Goal: Communication & Community: Share content

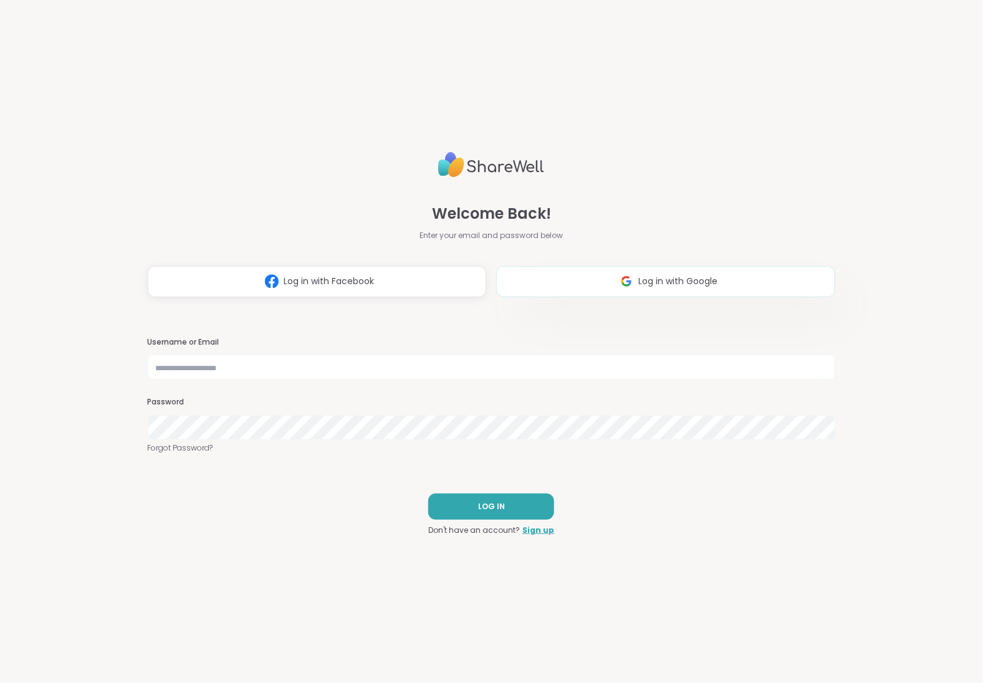
click at [648, 283] on span "Log in with Google" at bounding box center [677, 281] width 79 height 13
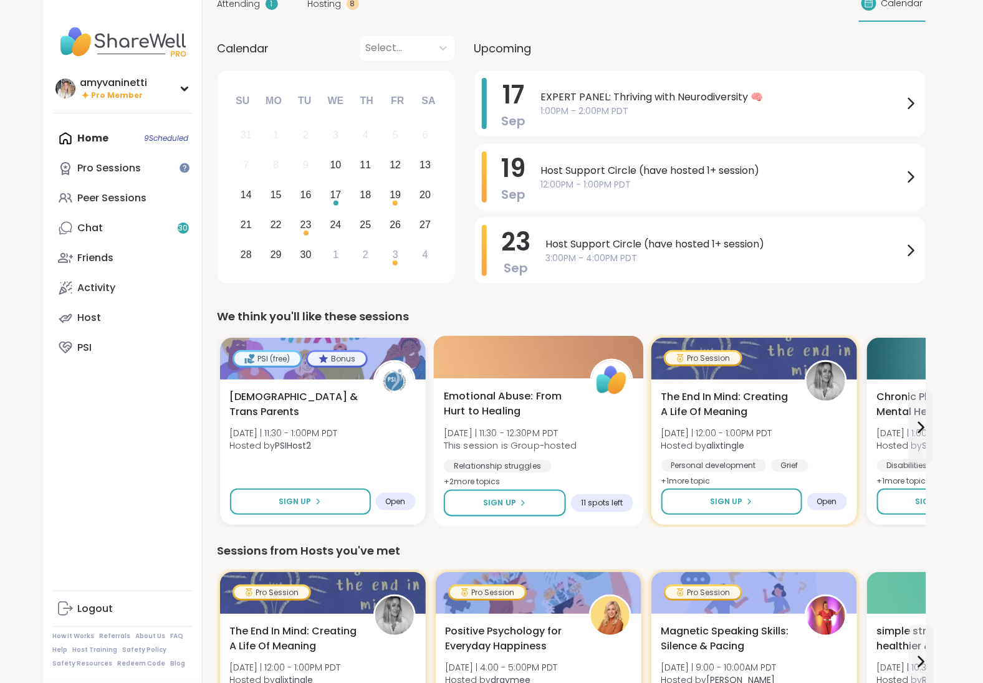
scroll to position [77, 0]
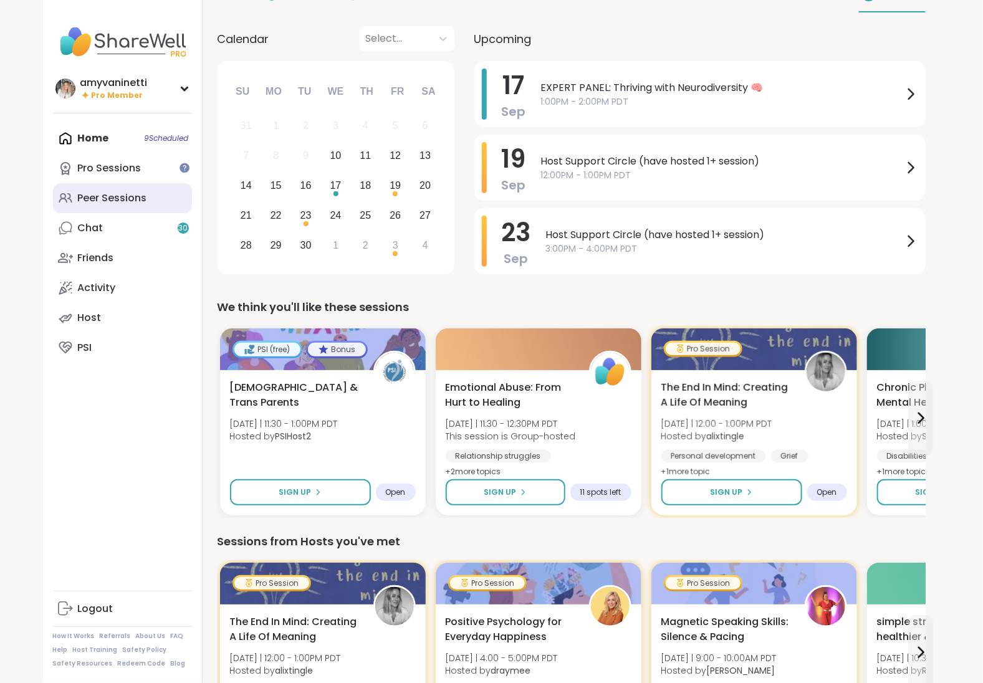
click at [105, 201] on div "Peer Sessions" at bounding box center [112, 198] width 69 height 14
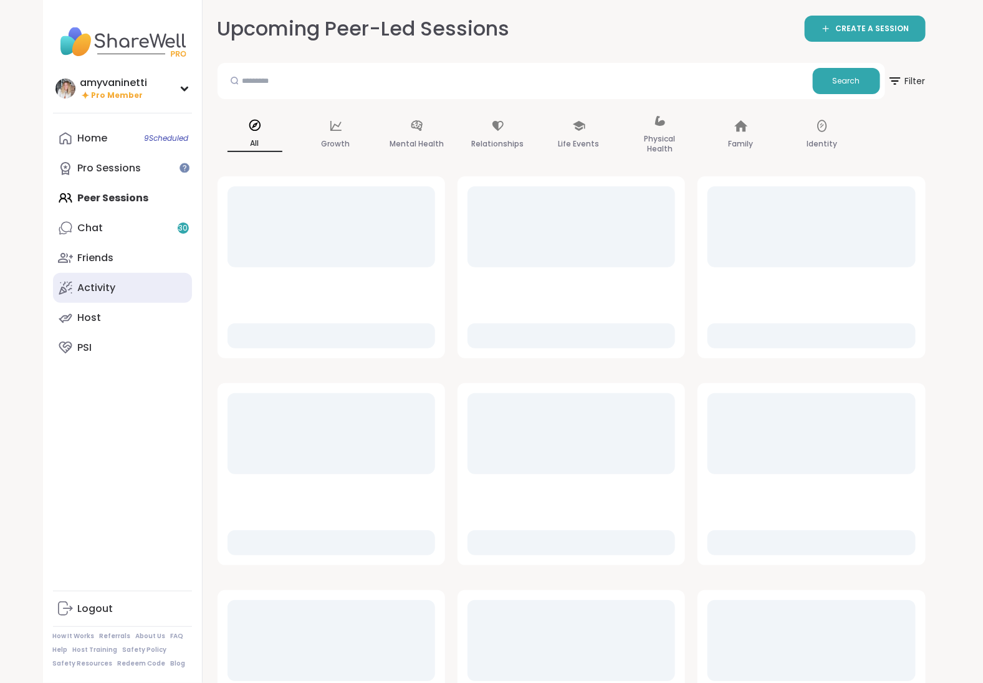
click at [117, 284] on link "Activity" at bounding box center [122, 288] width 139 height 30
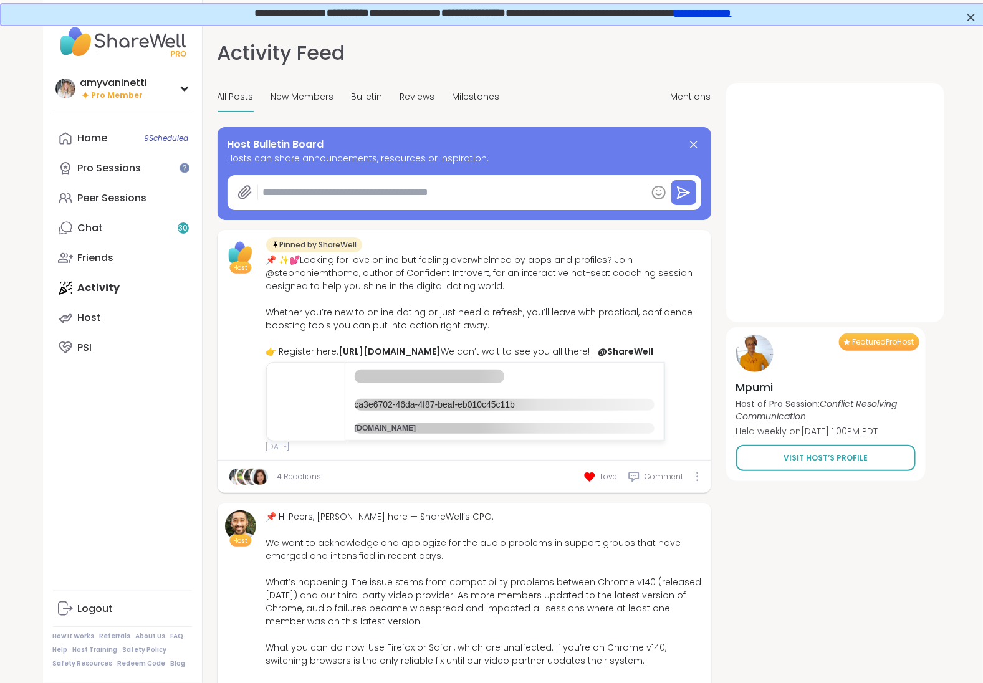
type textarea "*"
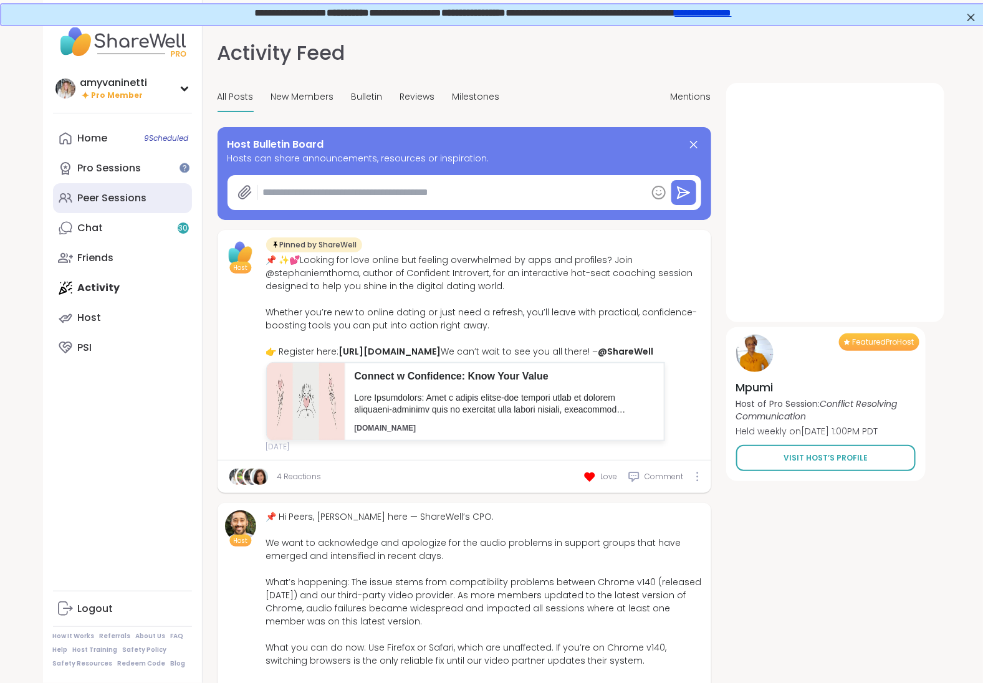
click at [92, 193] on div "Peer Sessions" at bounding box center [112, 198] width 69 height 14
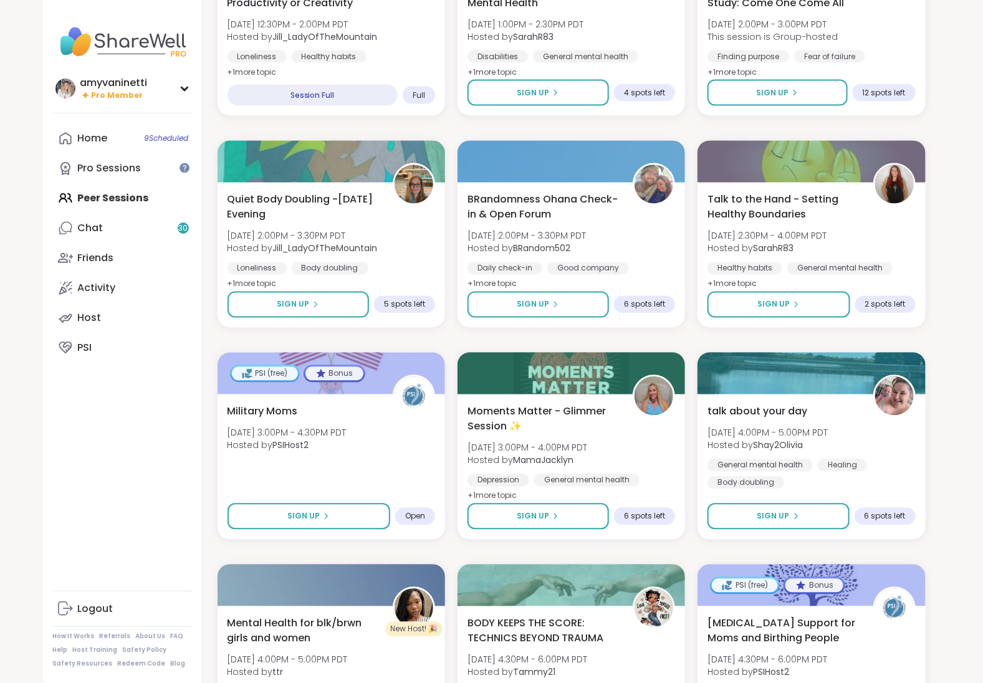
scroll to position [888, 0]
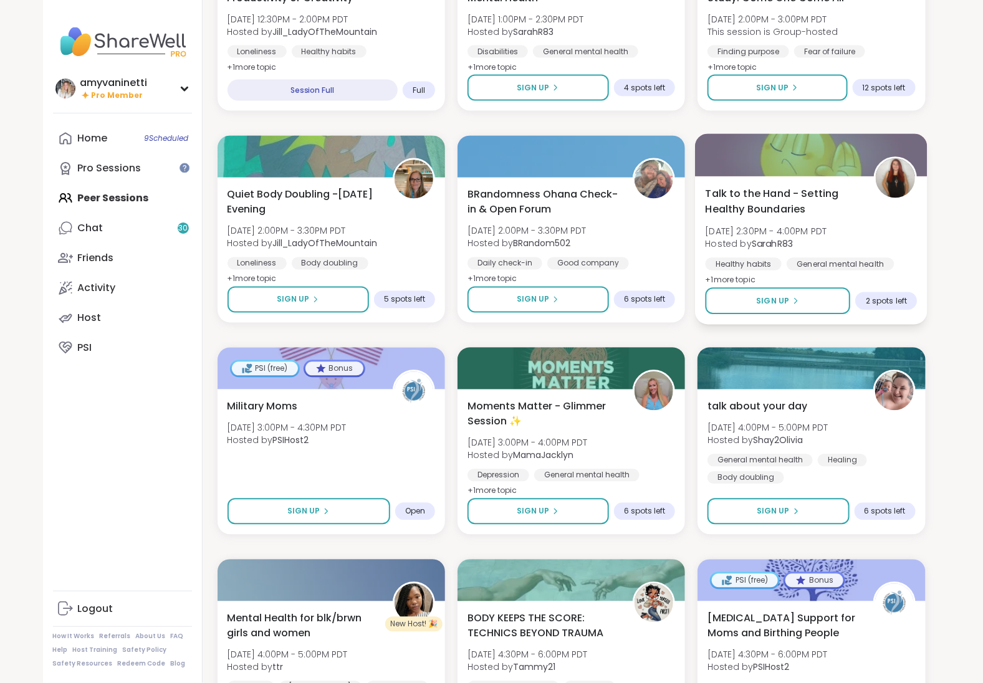
click at [762, 243] on b "SarahR83" at bounding box center [772, 244] width 41 height 12
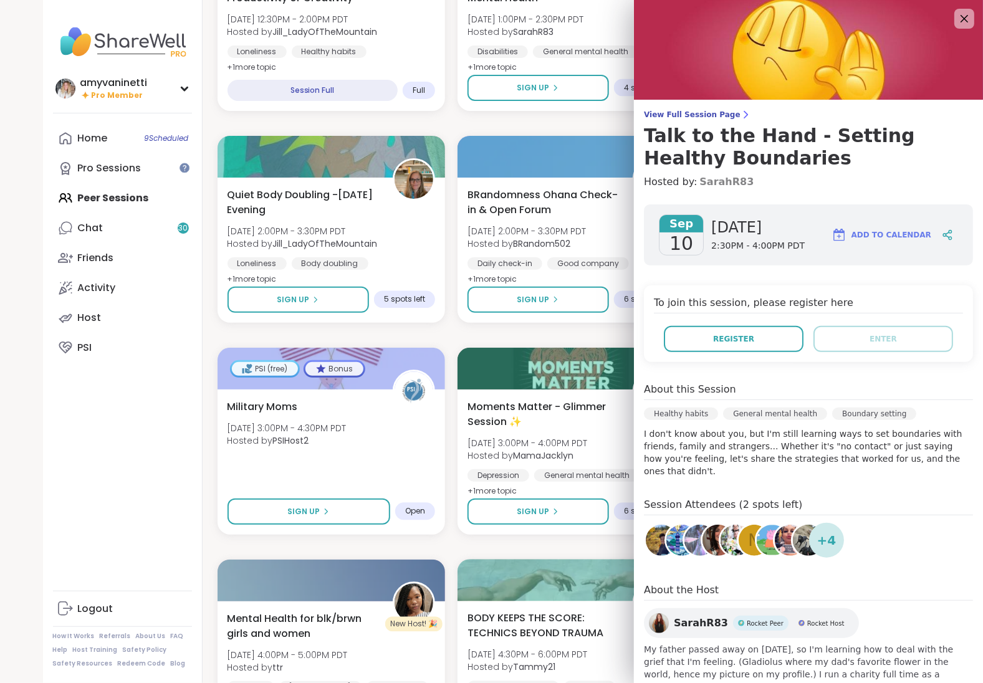
click at [716, 182] on link "SarahR83" at bounding box center [726, 182] width 54 height 15
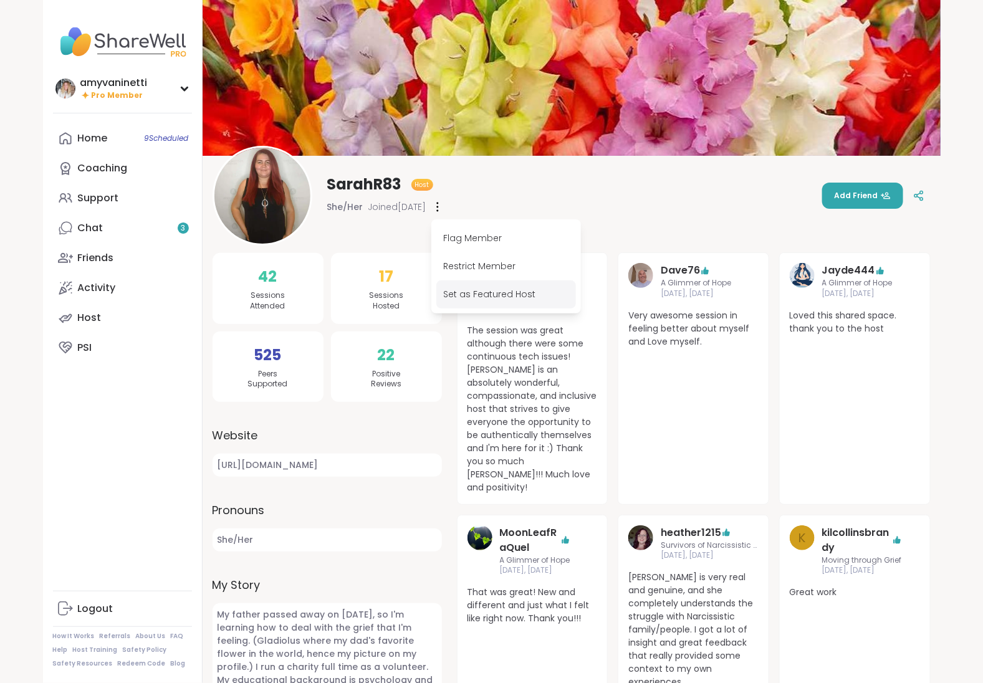
click at [464, 295] on div "Set as Featured Host" at bounding box center [506, 295] width 140 height 28
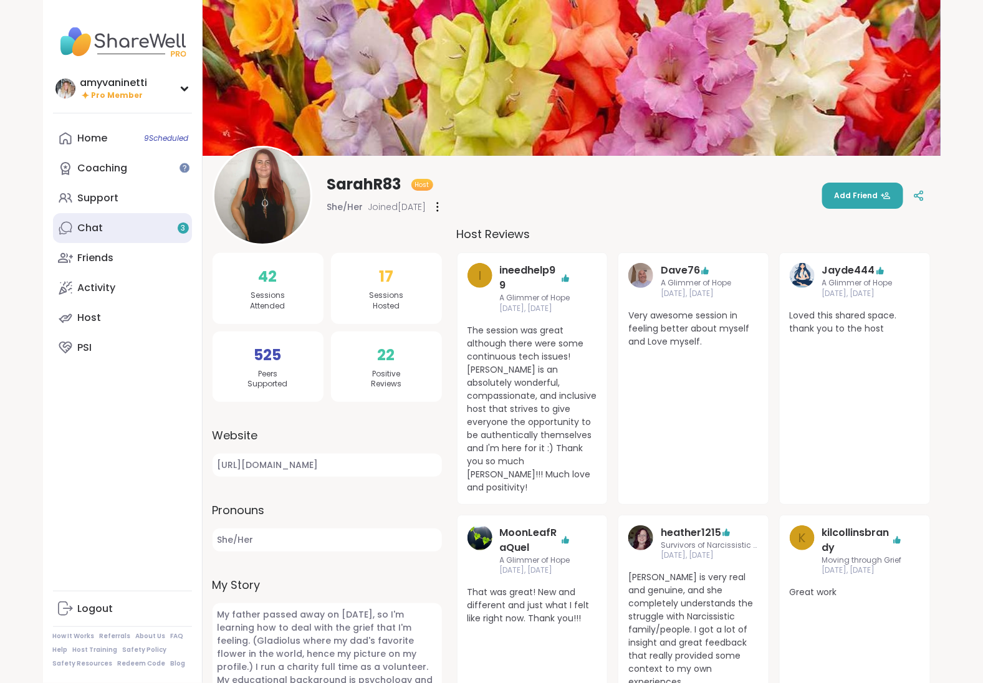
click at [111, 229] on link "Chat 3" at bounding box center [122, 228] width 139 height 30
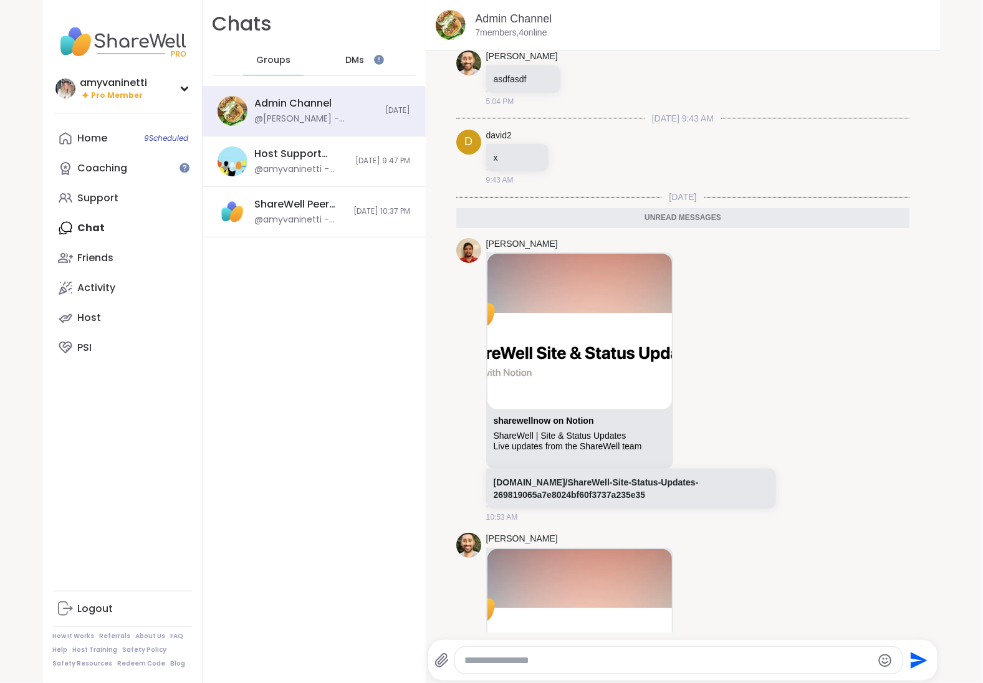
scroll to position [9771, 0]
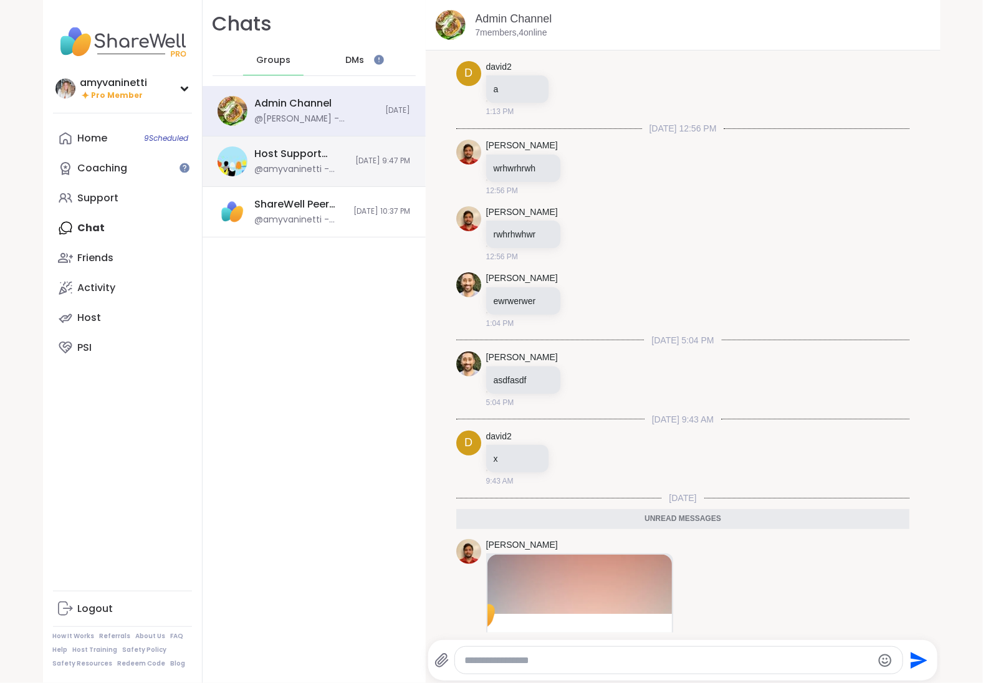
click at [319, 165] on div "@amyvaninetti - You can see the update on the left of the screenshot." at bounding box center [302, 169] width 94 height 12
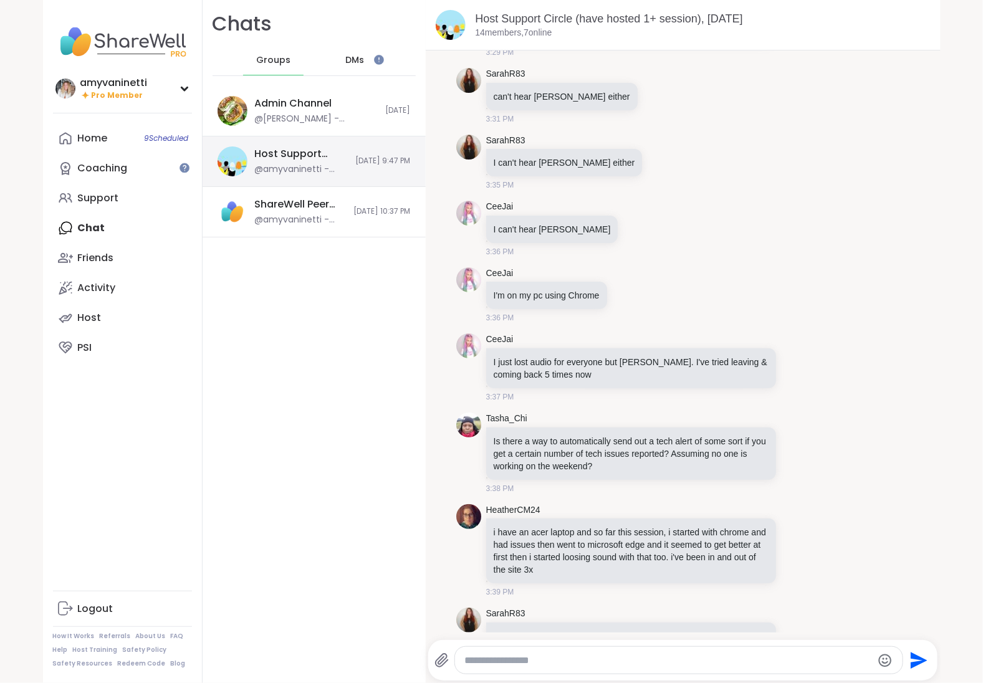
scroll to position [7207, 0]
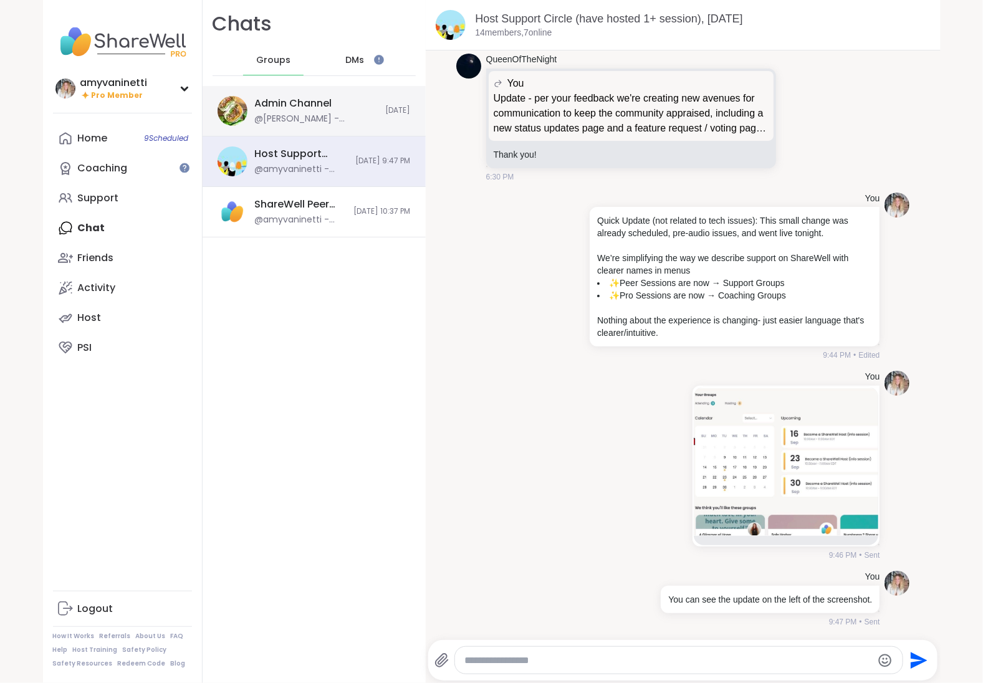
click at [307, 115] on div "@brett - sharewellnow.notion.site/ShareWell-Site-Status-Updates-269819065a7e802…" at bounding box center [316, 119] width 123 height 12
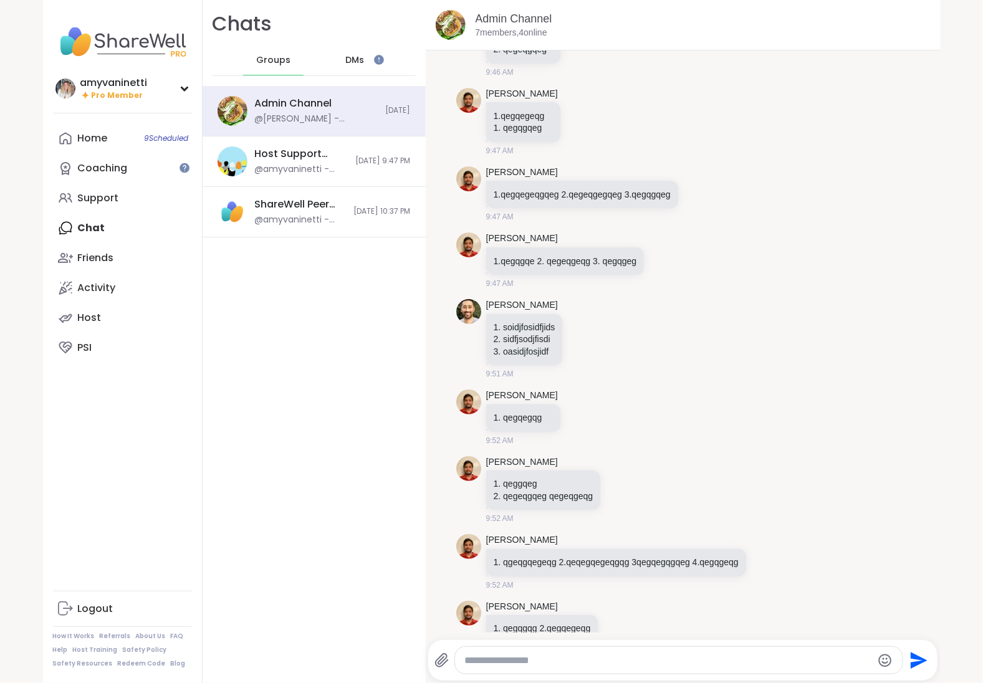
scroll to position [17716, 0]
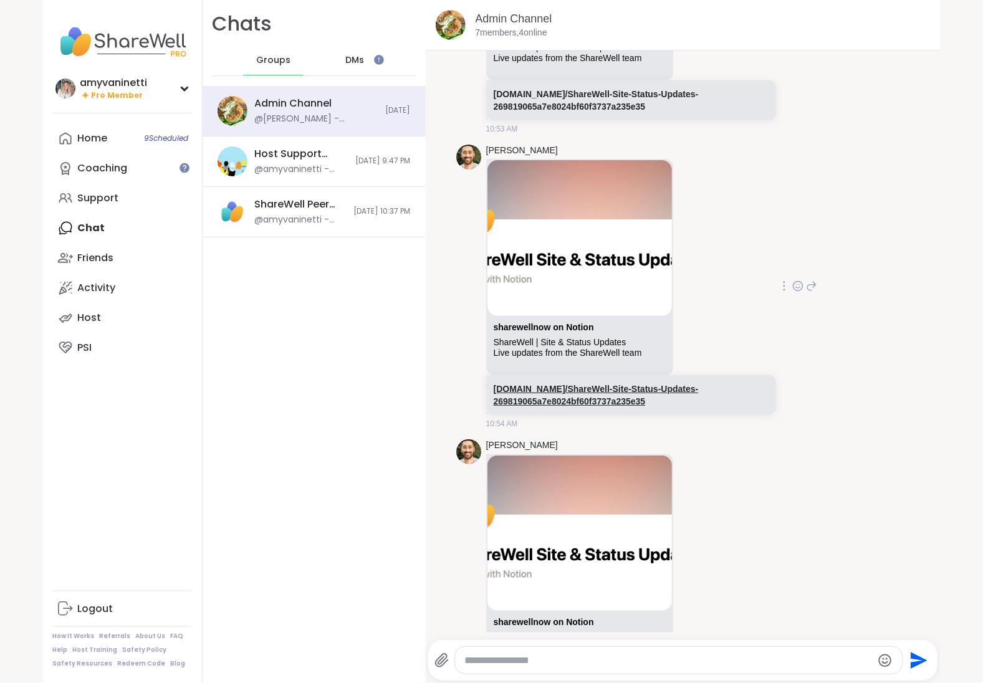
click at [551, 384] on link "sharewellnow.notion.site/ShareWell-Site-Status-Updates-269819065a7e8024bf60f373…" at bounding box center [596, 395] width 205 height 22
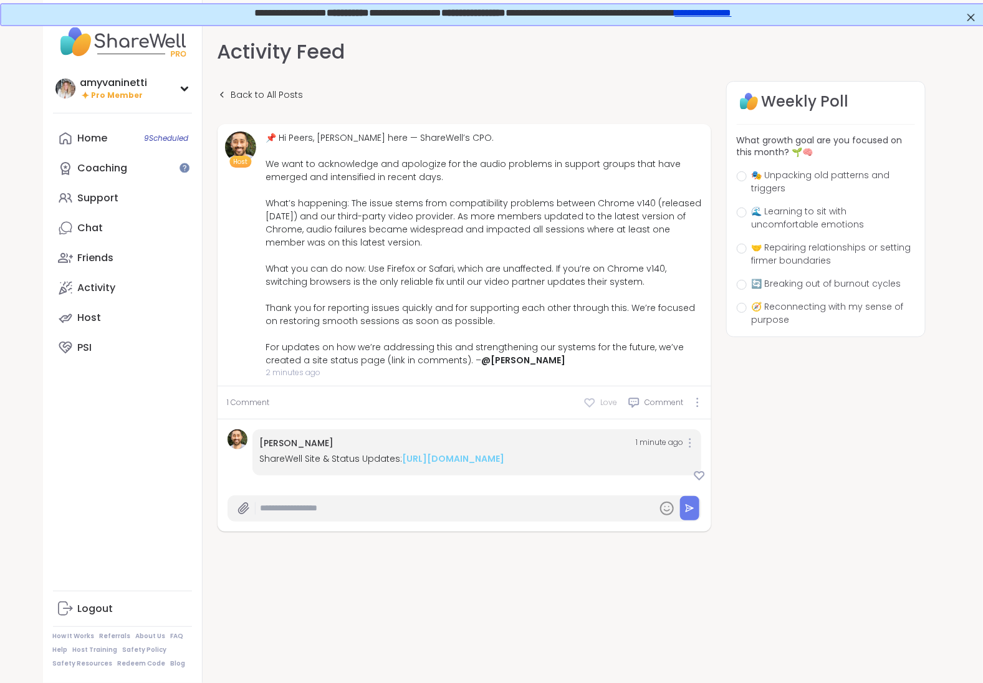
click at [593, 406] on icon at bounding box center [590, 402] width 12 height 12
click at [700, 482] on icon at bounding box center [699, 475] width 12 height 12
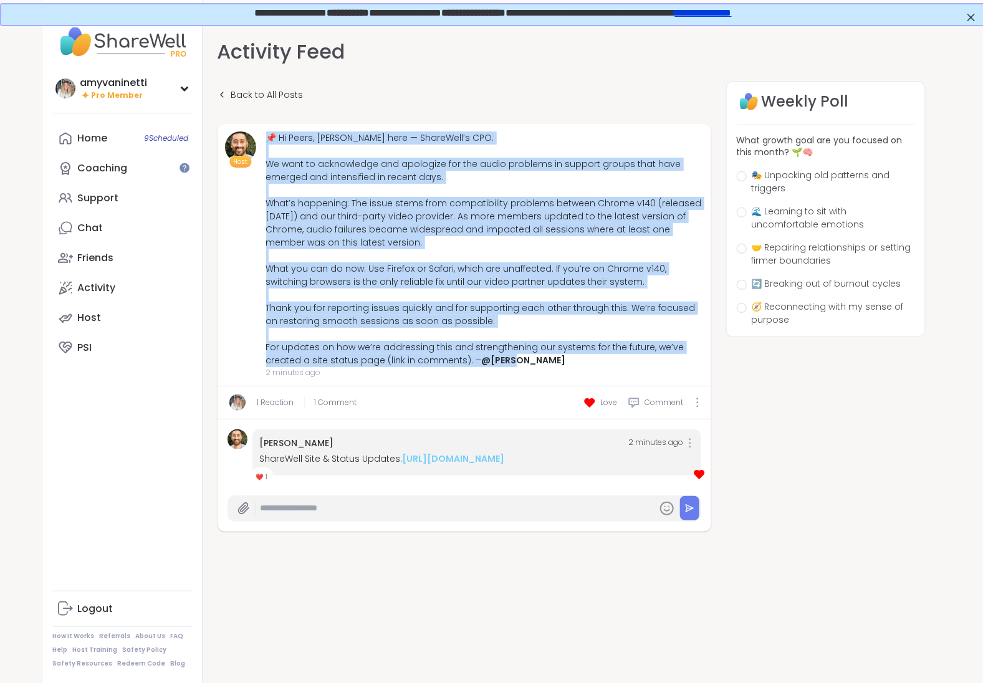
drag, startPoint x: 266, startPoint y: 137, endPoint x: 515, endPoint y: 357, distance: 332.1
click at [515, 357] on div "📌 Hi Peers, Brett here — ShareWell’s CPO. We want to acknowledge and apologize …" at bounding box center [485, 250] width 438 height 236
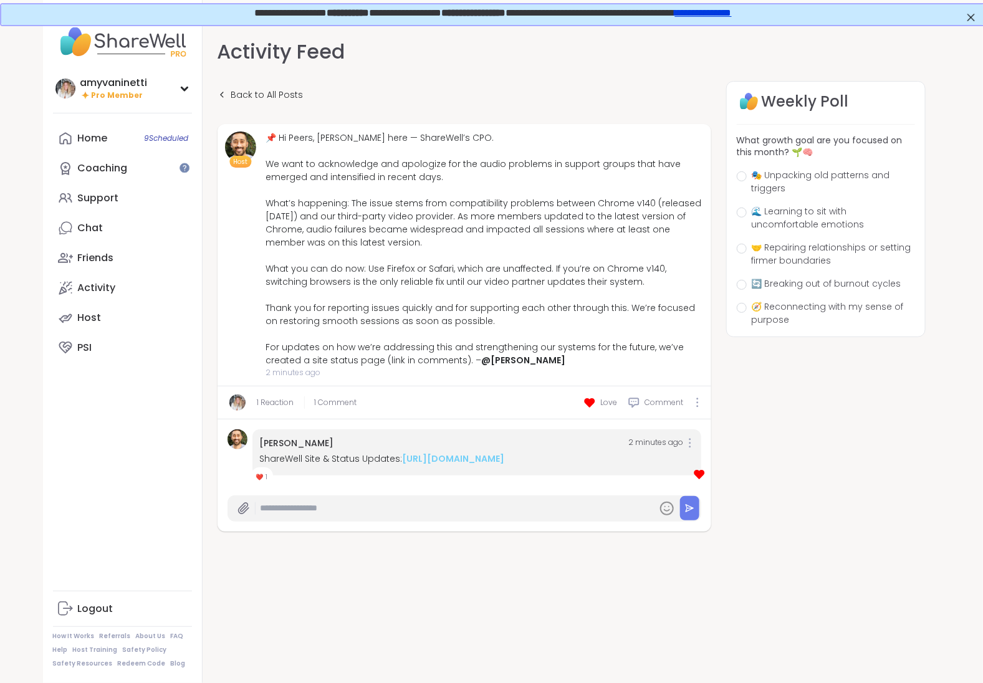
click at [459, 90] on div "Back to All Posts" at bounding box center [465, 95] width 494 height 28
click at [100, 449] on div "amyvaninetti Pro Member Profile Membership Settings Help Home 9 Scheduled Coach…" at bounding box center [123, 341] width 160 height 683
click at [94, 223] on div "Chat" at bounding box center [91, 228] width 26 height 14
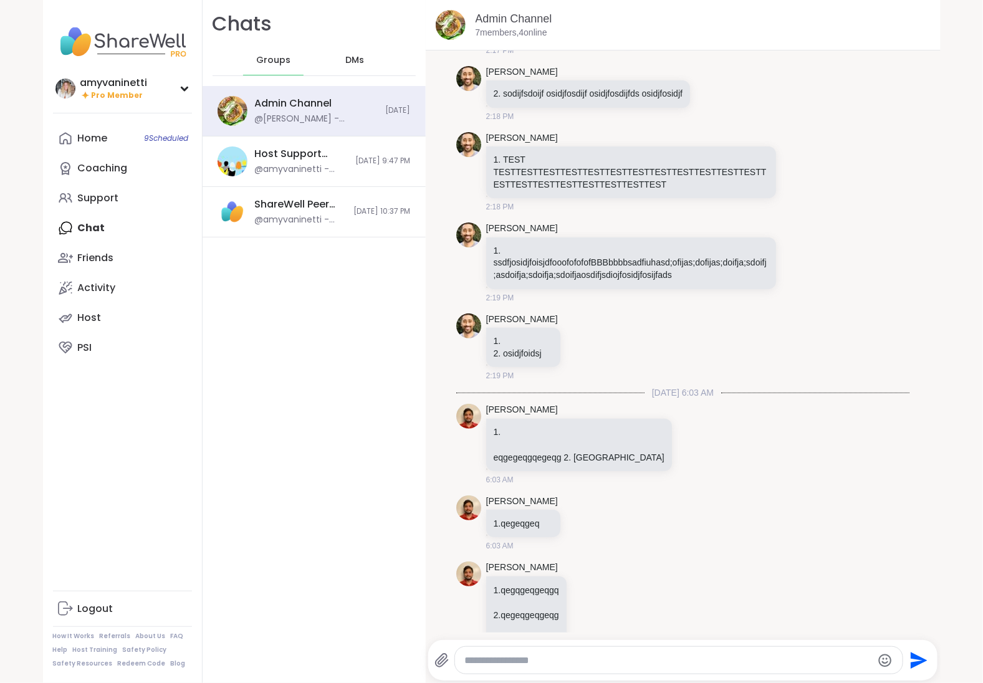
scroll to position [10504, 0]
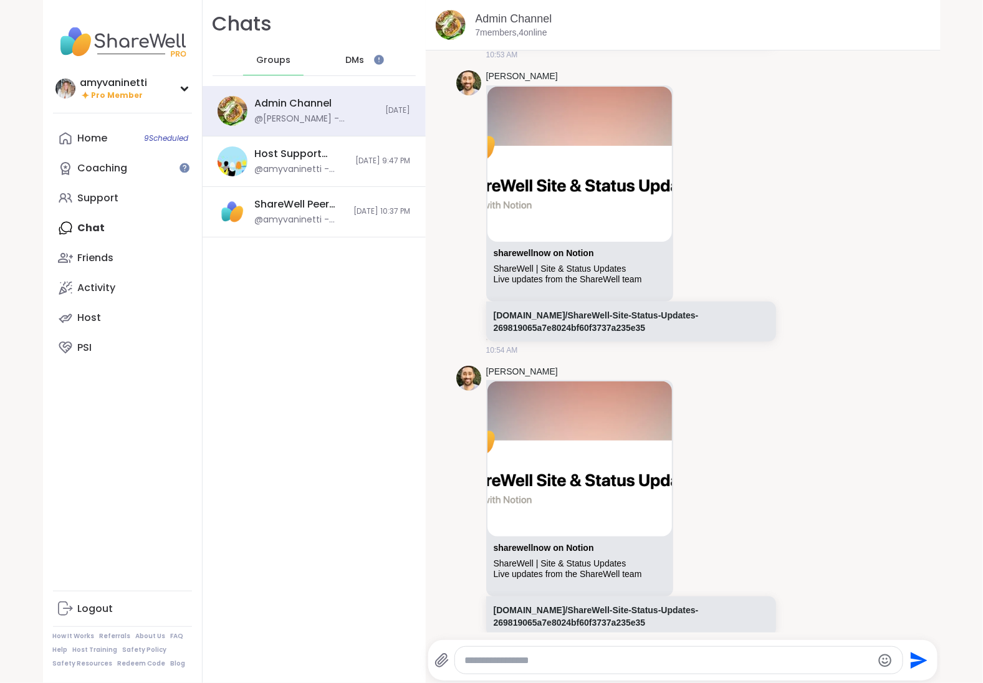
click at [473, 661] on textarea "Type your message" at bounding box center [668, 661] width 407 height 12
click at [293, 150] on div "Host Support Circle (have hosted 1+ session), Sep 09" at bounding box center [302, 154] width 94 height 14
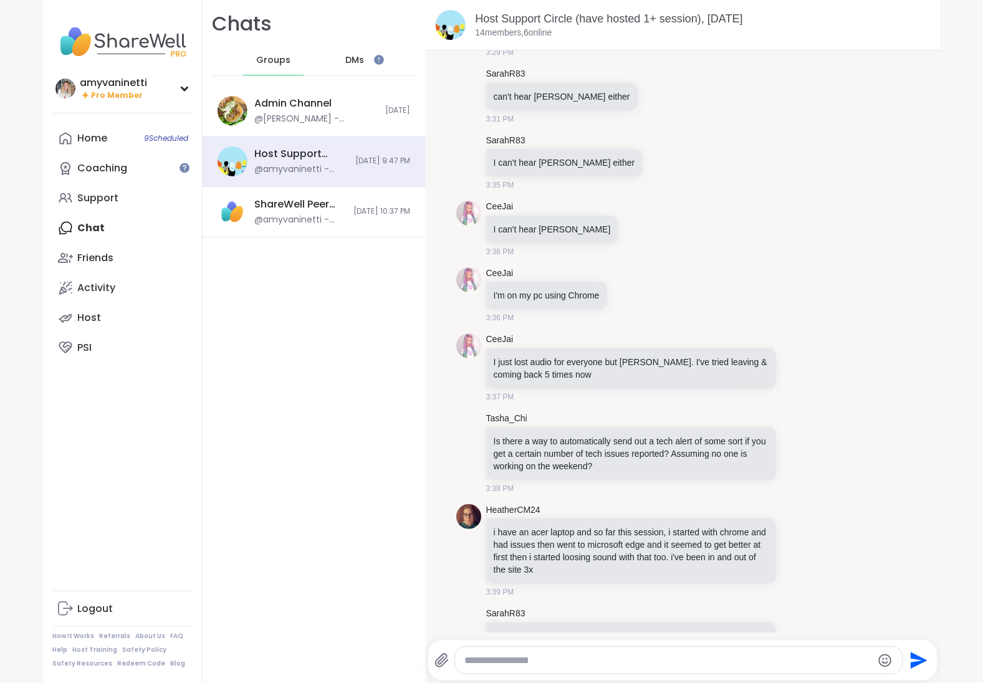
scroll to position [7207, 0]
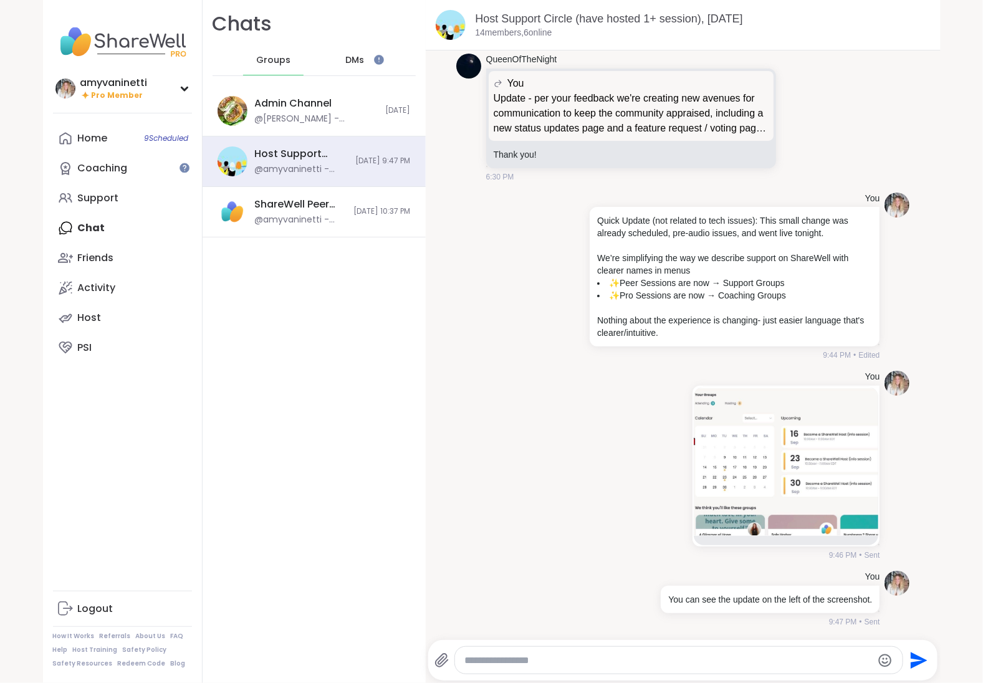
click at [509, 653] on div at bounding box center [679, 660] width 448 height 27
click at [496, 661] on textarea "Type your message" at bounding box center [668, 661] width 407 height 12
paste textarea "**********"
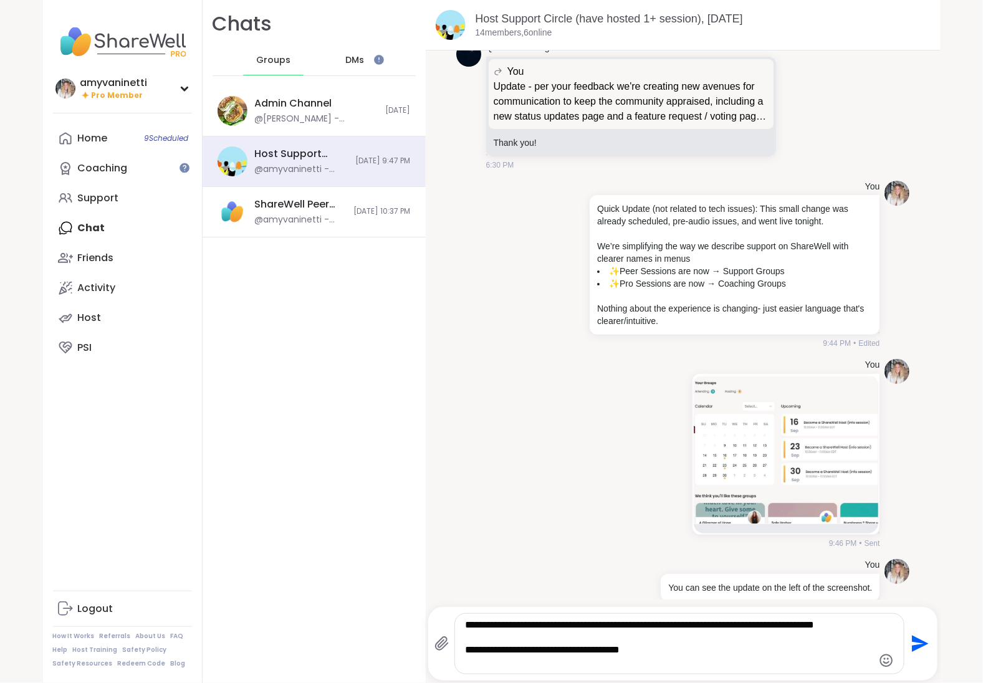
click at [886, 661] on icon "Emoji picker" at bounding box center [886, 660] width 15 height 15
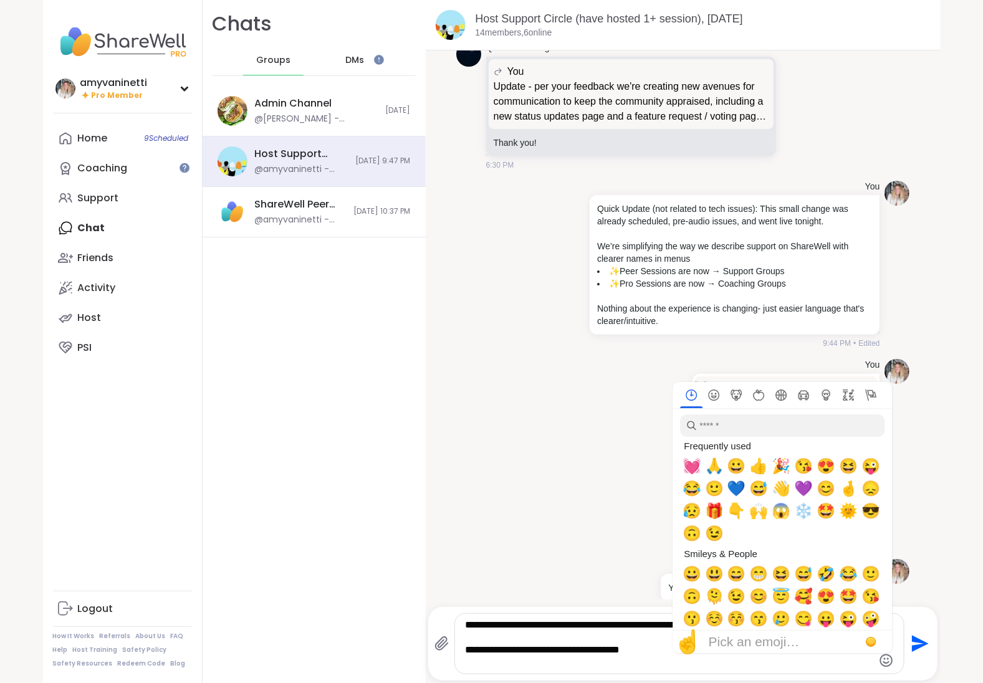
click at [650, 667] on textarea "**********" at bounding box center [669, 644] width 408 height 50
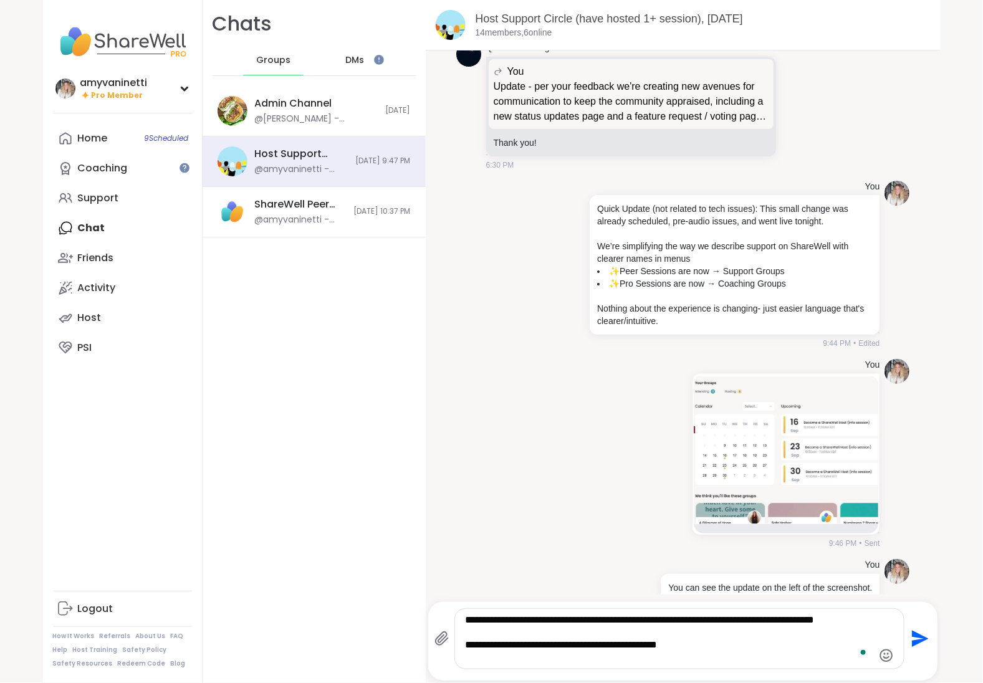
type textarea "**********"
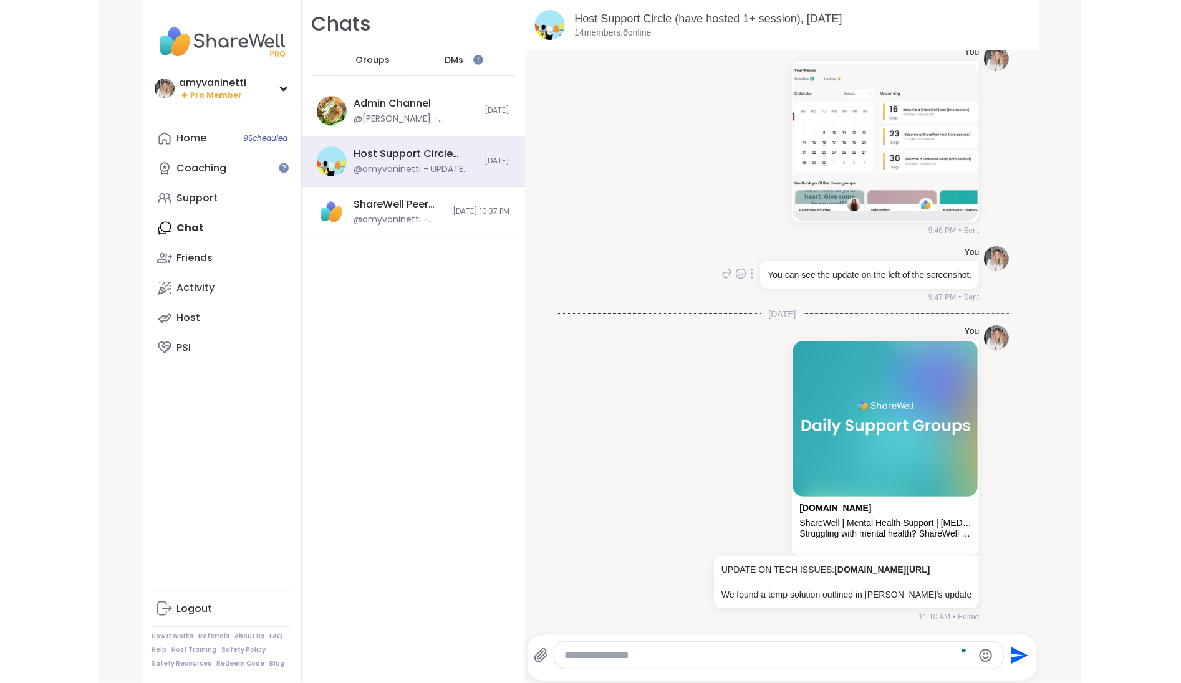
scroll to position [7543, 0]
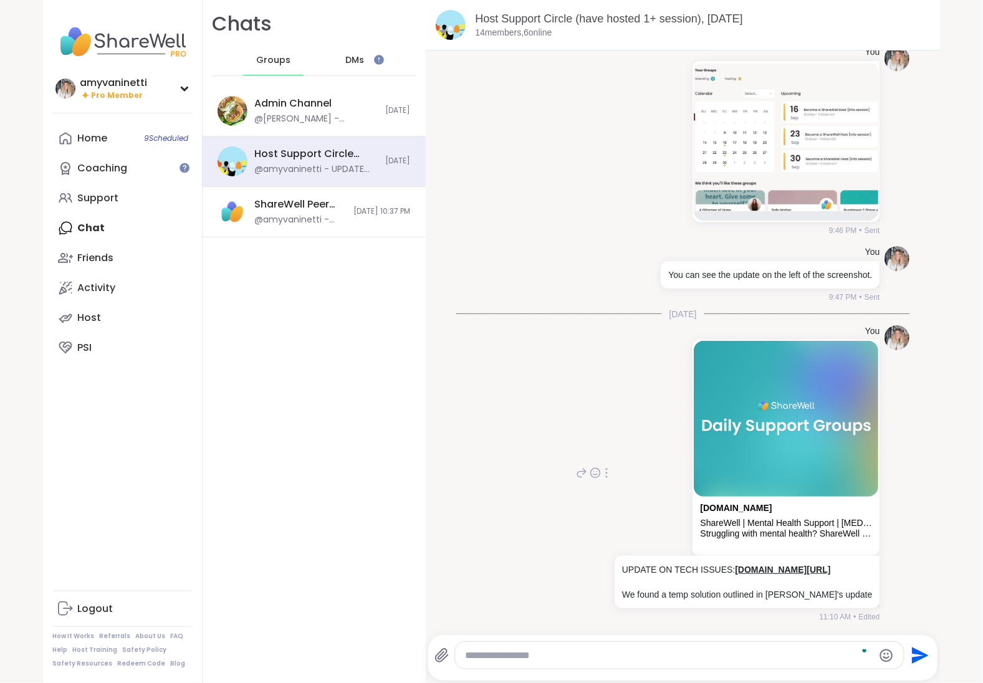
click at [744, 565] on link "sharewellnow.com/activity/89802d08-423b-4d4a-add0-c80b362cadc4" at bounding box center [782, 570] width 95 height 10
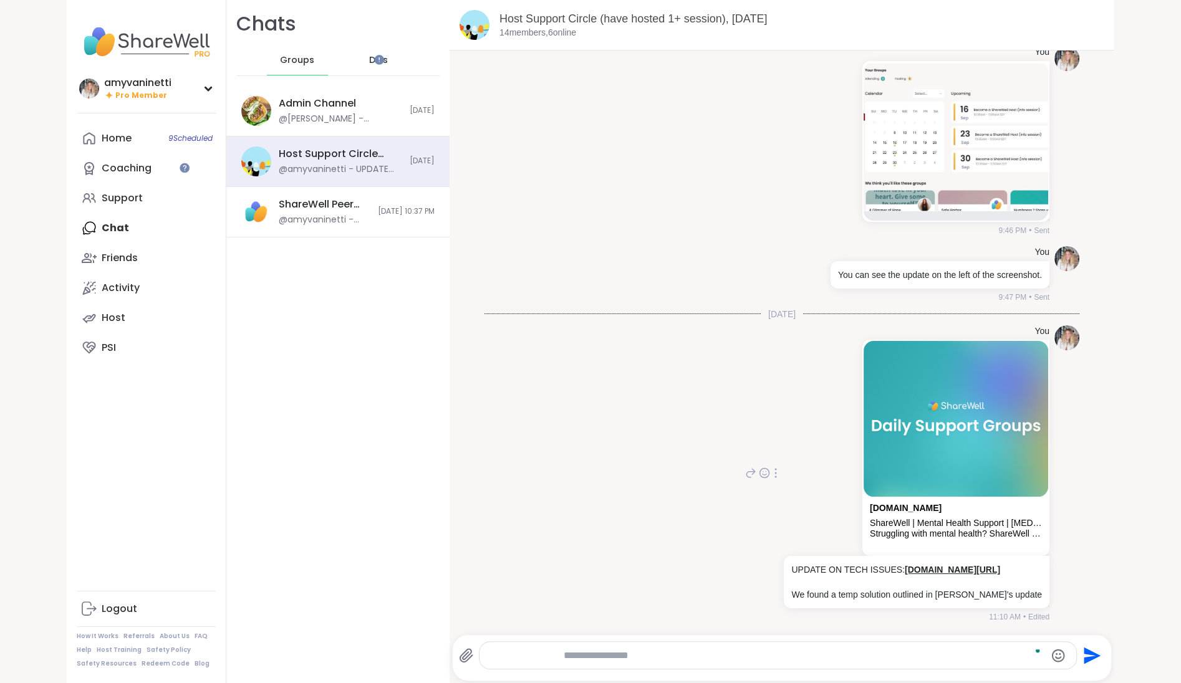
scroll to position [7328, 0]
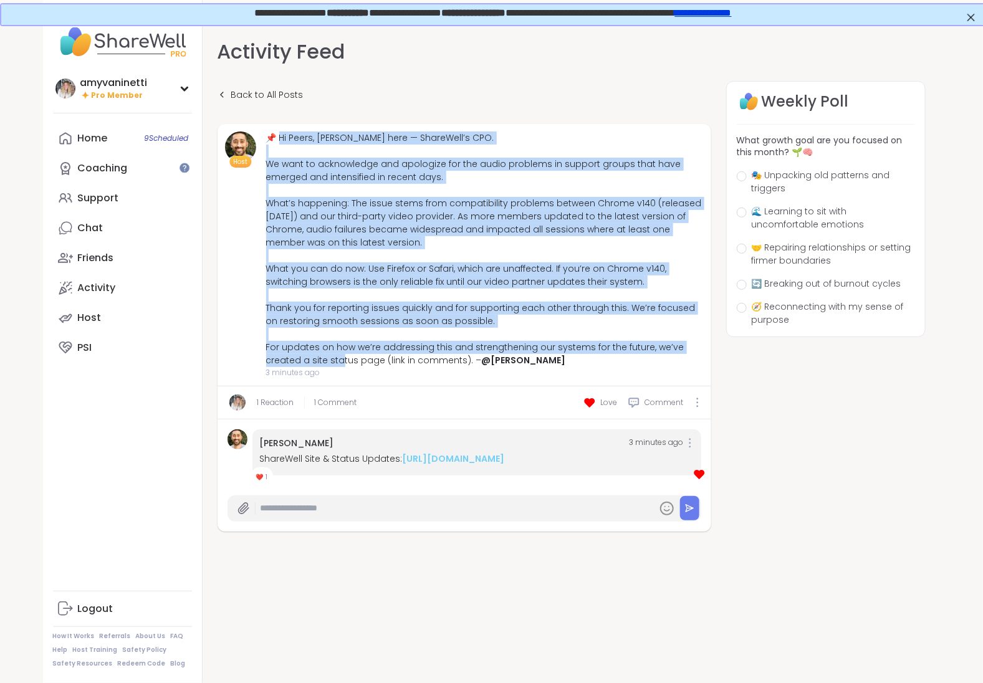
drag, startPoint x: 381, startPoint y: 360, endPoint x: 277, endPoint y: 137, distance: 246.0
click at [277, 137] on div "📌 Hi Peers, Brett here — ShareWell’s CPO. We want to acknowledge and apologize …" at bounding box center [485, 250] width 438 height 236
copy div "i Peers, Brett here — ShareWell’s CPO. We want to acknowledge and apologize for…"
click at [280, 140] on div "📌 Hi Peers, [PERSON_NAME] here — ShareWell’s CPO. We want to acknowledge and ap…" at bounding box center [485, 250] width 438 height 236
drag, startPoint x: 279, startPoint y: 137, endPoint x: 468, endPoint y: 363, distance: 294.9
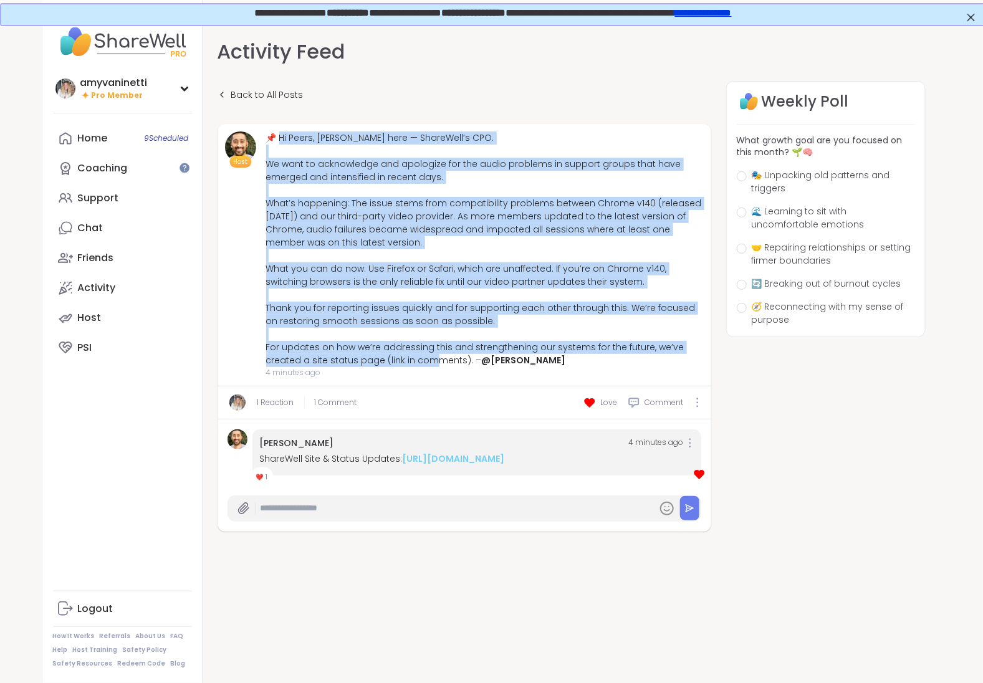
click at [468, 363] on div "📌 Hi Peers, [PERSON_NAME] here — ShareWell’s CPO. We want to acknowledge and ap…" at bounding box center [485, 250] width 438 height 236
copy div "i Peers, Brett here — ShareWell’s CPO. We want to acknowledge and apologize for…"
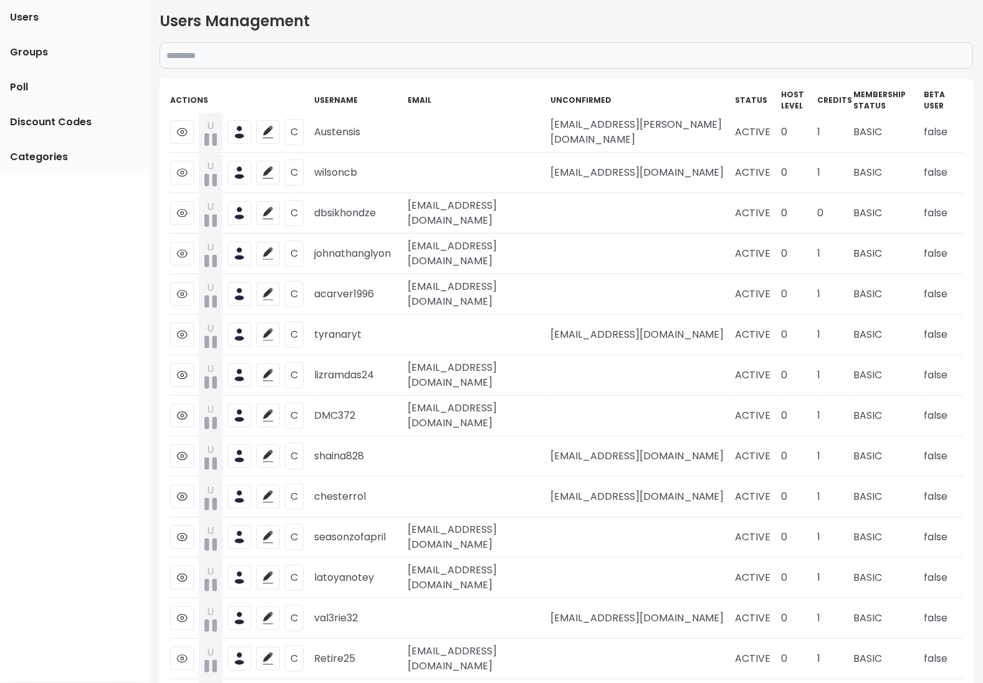
click at [358, 59] on input "text" at bounding box center [567, 55] width 814 height 26
paste input "**********"
type input "**********"
